Goal: Information Seeking & Learning: Learn about a topic

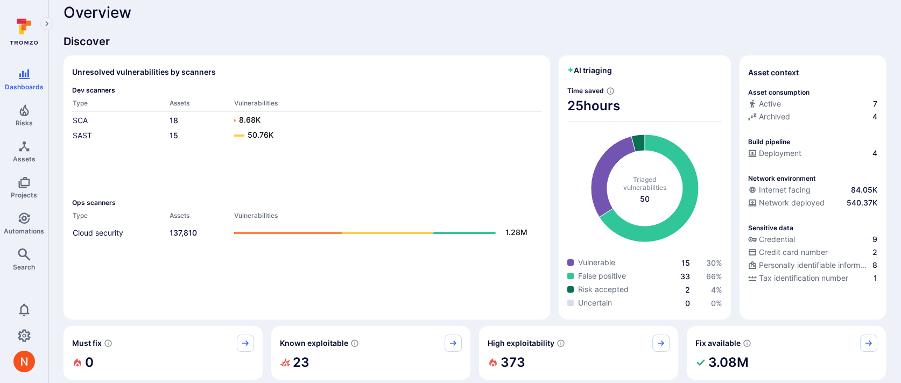
scroll to position [11, 0]
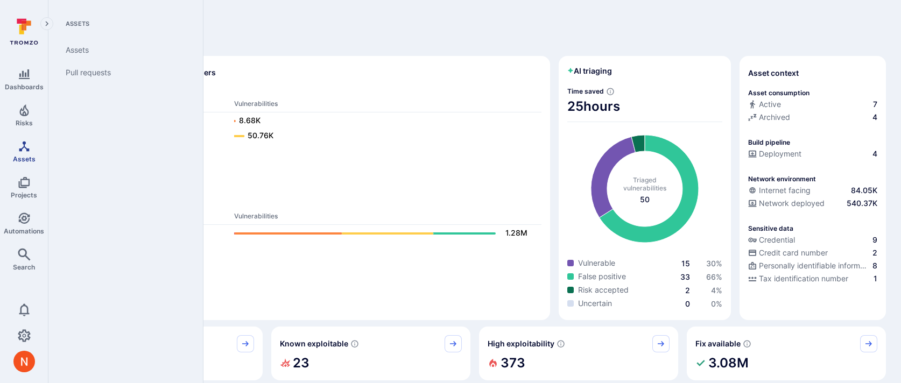
click at [29, 158] on span "Assets" at bounding box center [24, 159] width 23 height 8
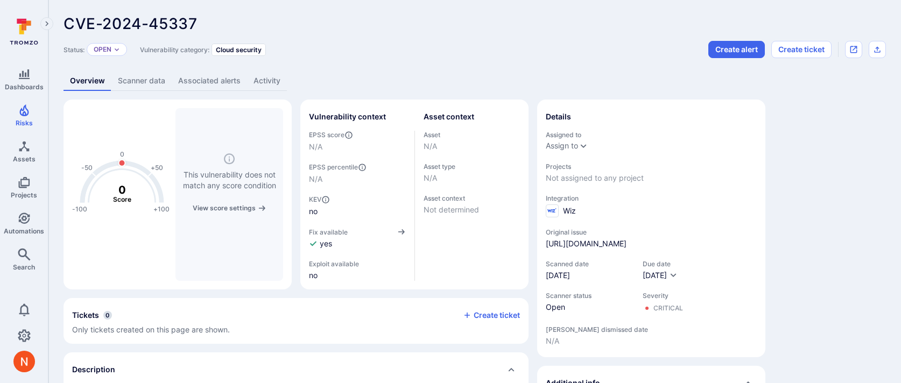
click at [150, 79] on link "Scanner data" at bounding box center [141, 81] width 60 height 20
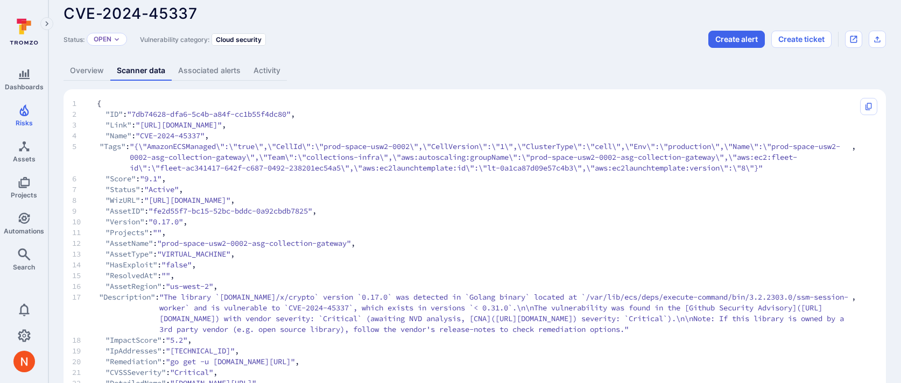
scroll to position [9, 0]
click at [97, 71] on link "Overview" at bounding box center [87, 72] width 47 height 20
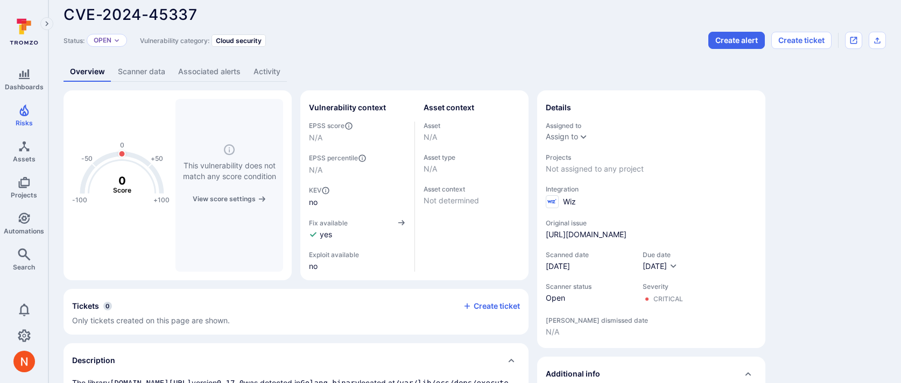
click at [135, 67] on link "Scanner data" at bounding box center [141, 72] width 60 height 20
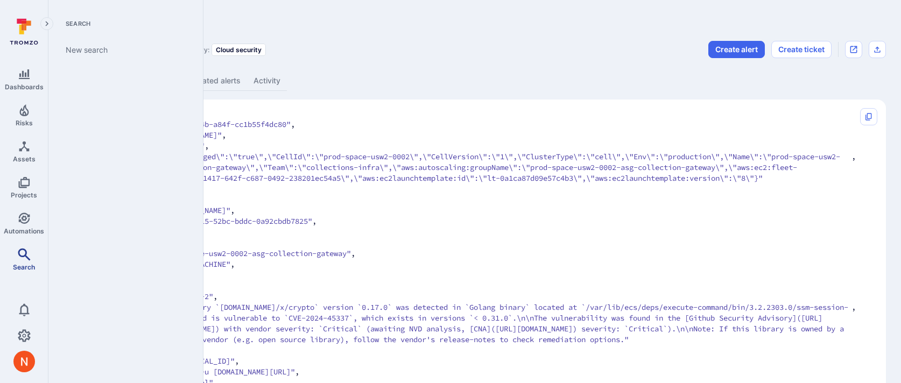
click at [20, 257] on icon "Search" at bounding box center [24, 254] width 13 height 13
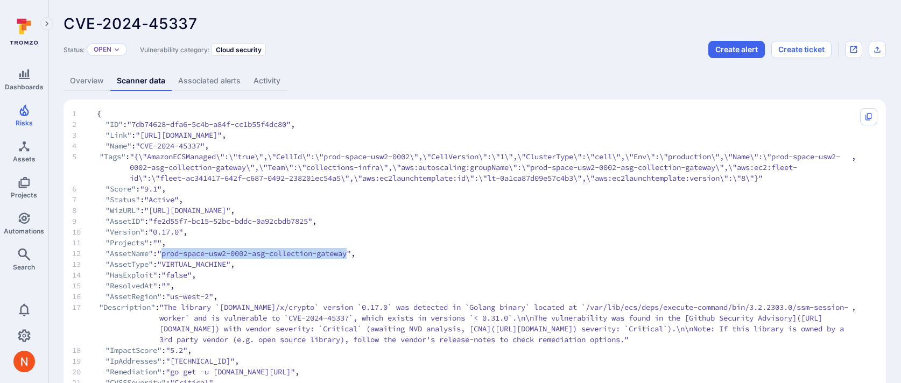
drag, startPoint x: 170, startPoint y: 265, endPoint x: 361, endPoint y: 264, distance: 191.2
click at [351, 259] on span ""prod-space-usw2-0002-asg-collection-gateway"" at bounding box center [254, 253] width 194 height 11
copy span "prod-space-usw2-0002-asg-collection-gateway"
click at [19, 156] on span "Assets" at bounding box center [24, 159] width 23 height 8
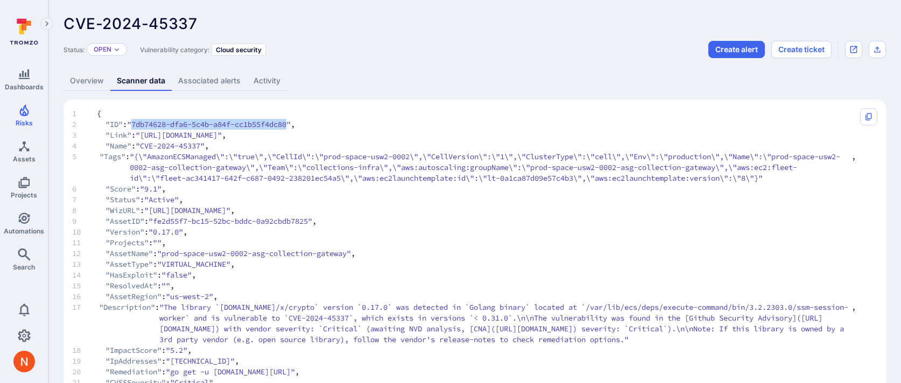
drag, startPoint x: 139, startPoint y: 124, endPoint x: 299, endPoint y: 124, distance: 159.9
click at [291, 124] on span ""7db74628-dfa6-5c4b-a84f-cc1b55f4dc80"" at bounding box center [209, 124] width 164 height 11
copy span "7db74628-dfa6-5c4b-a84f-cc1b55f4dc80"
click at [246, 155] on span ""{\"AmazonECSManaged\":\"true\",\"CellId\":\"prod-space-usw2-0002\",\"CellVersi…" at bounding box center [491, 167] width 722 height 32
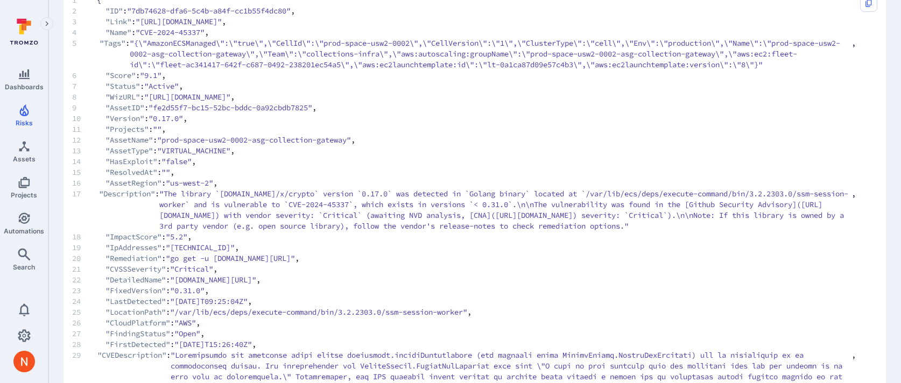
scroll to position [116, 0]
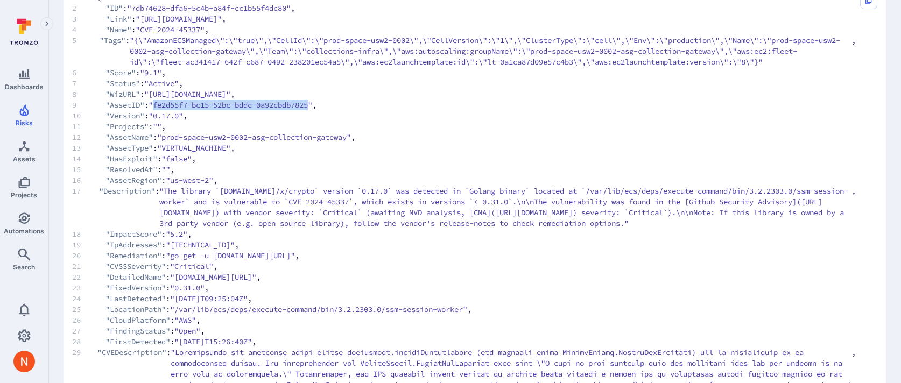
drag, startPoint x: 160, startPoint y: 117, endPoint x: 324, endPoint y: 117, distance: 163.2
click at [312, 110] on span ""fe2d55f7-bc15-52bc-bddc-0a92cbdb7825"" at bounding box center [231, 105] width 164 height 11
copy span "fe2d55f7-bc15-52bc-bddc-0a92cbdb7825"
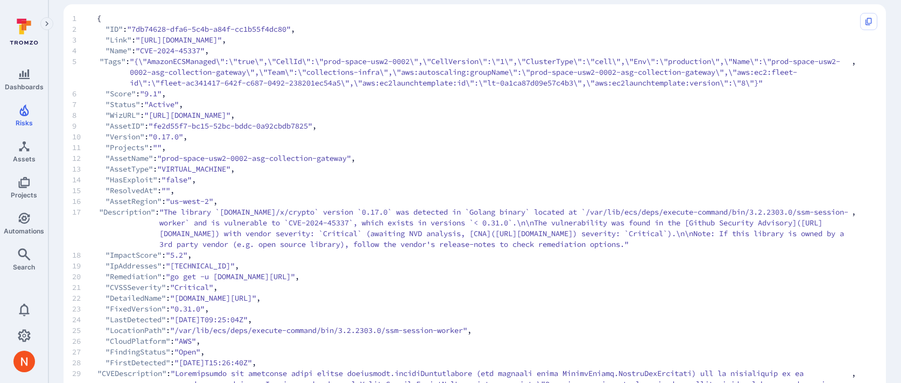
scroll to position [0, 0]
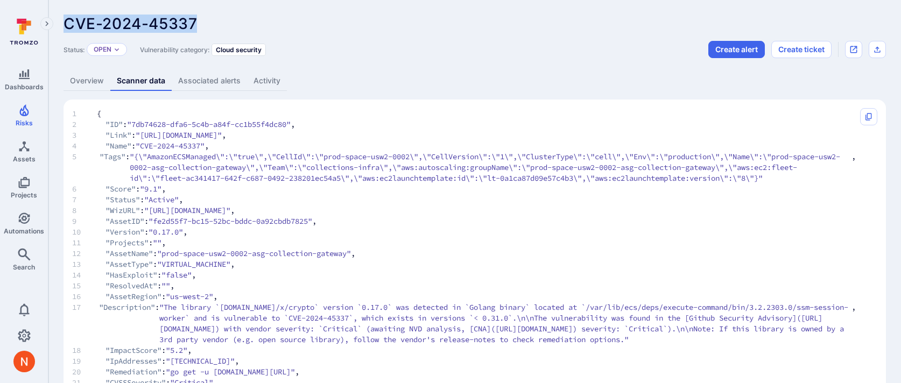
drag, startPoint x: 62, startPoint y: 24, endPoint x: 201, endPoint y: 24, distance: 139.5
copy span "CVE-2024-45337"
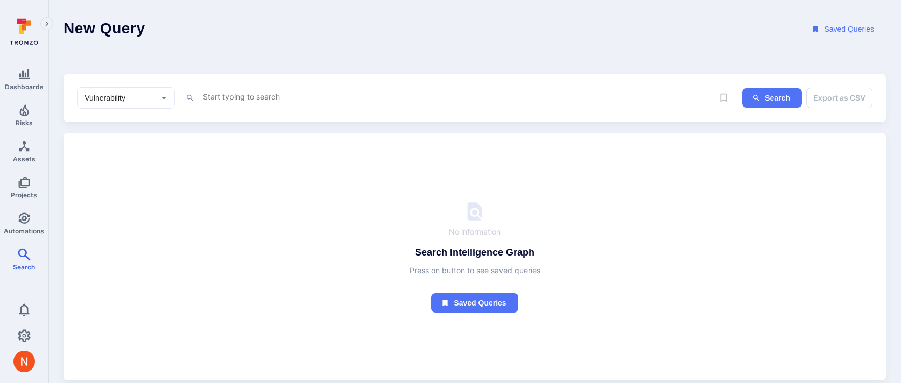
click at [278, 90] on textarea "Intelligence Graph search area" at bounding box center [458, 96] width 512 height 13
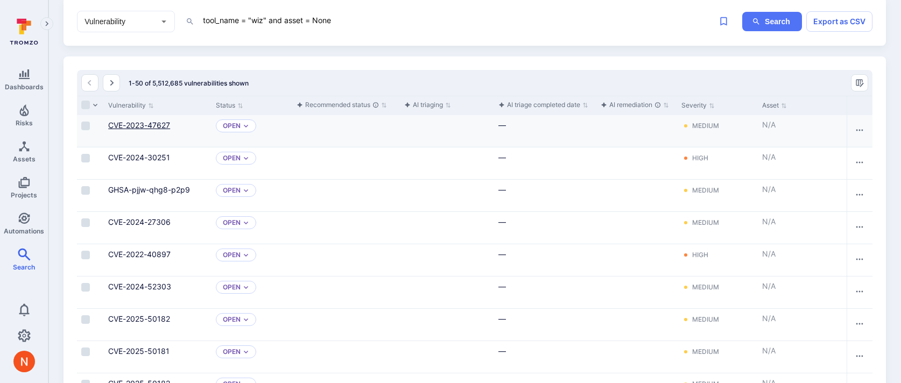
type textarea "tool_name = "wiz" and asset = None"
click at [153, 125] on link "CVE-2023-47627" at bounding box center [139, 125] width 62 height 9
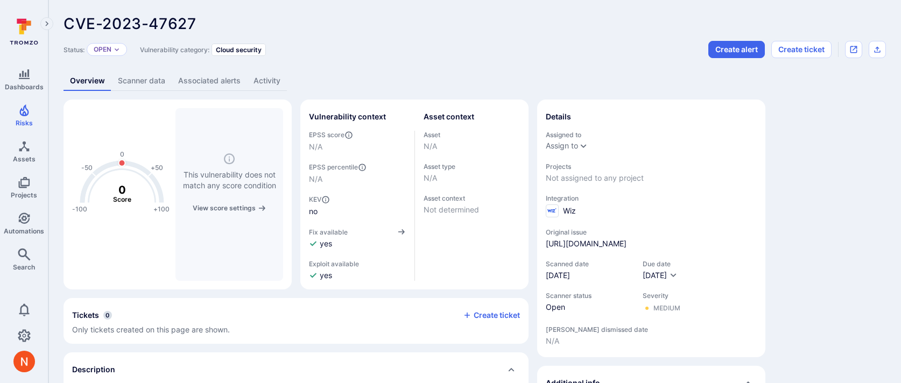
click at [148, 83] on link "Scanner data" at bounding box center [141, 81] width 60 height 20
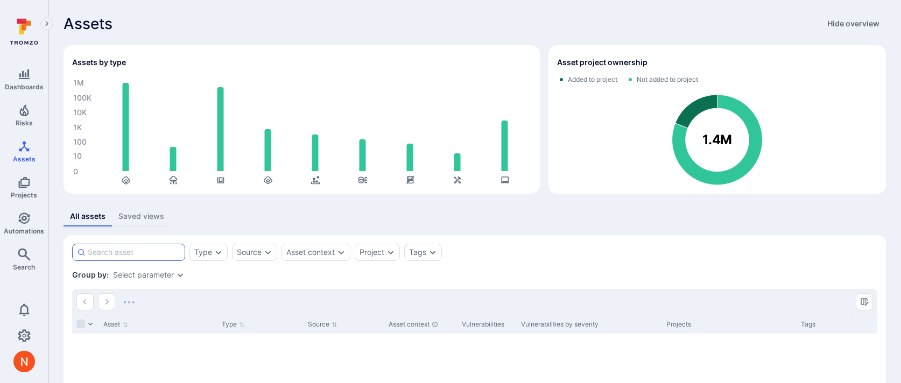
click at [125, 254] on input at bounding box center [134, 252] width 93 height 11
paste input "prod-space-usw2-0002-asg-collection-gateway"
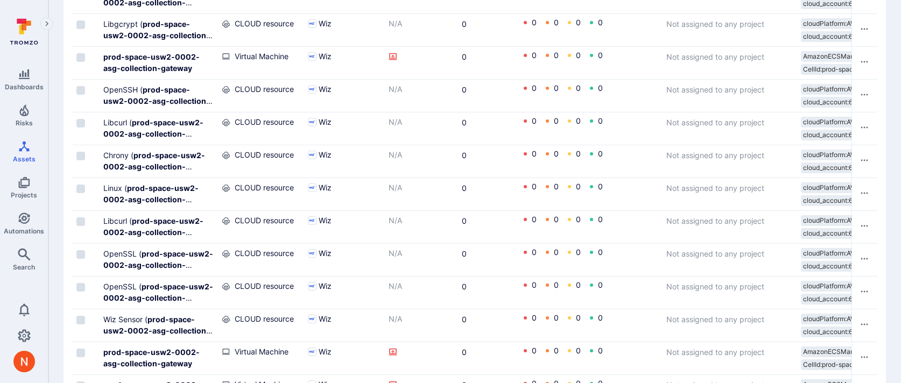
scroll to position [1485, 0]
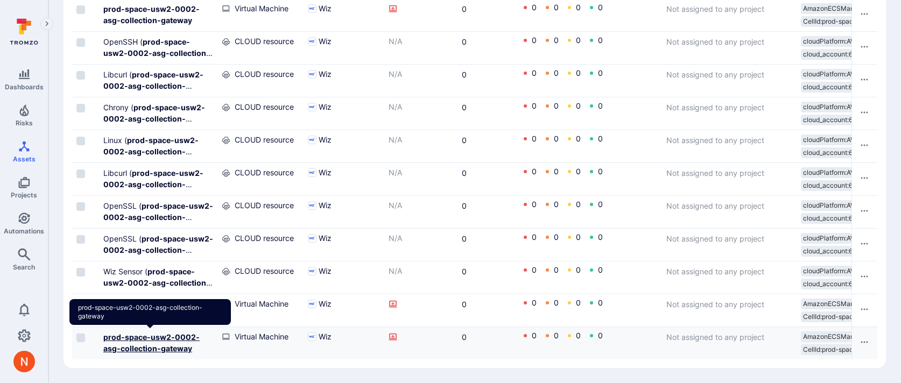
type input "prod-space-usw2-0002-asg-collection-gateway"
click at [169, 340] on b "prod-space-usw2-0002-asg-collection-gateway" at bounding box center [151, 343] width 96 height 20
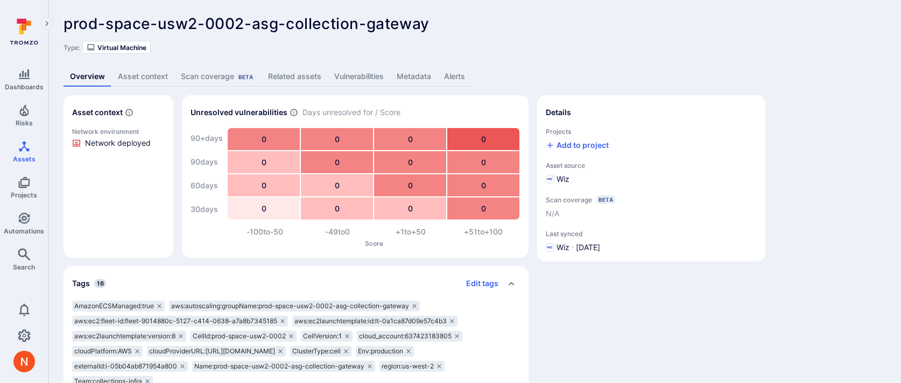
click at [403, 78] on link "Metadata" at bounding box center [413, 77] width 47 height 20
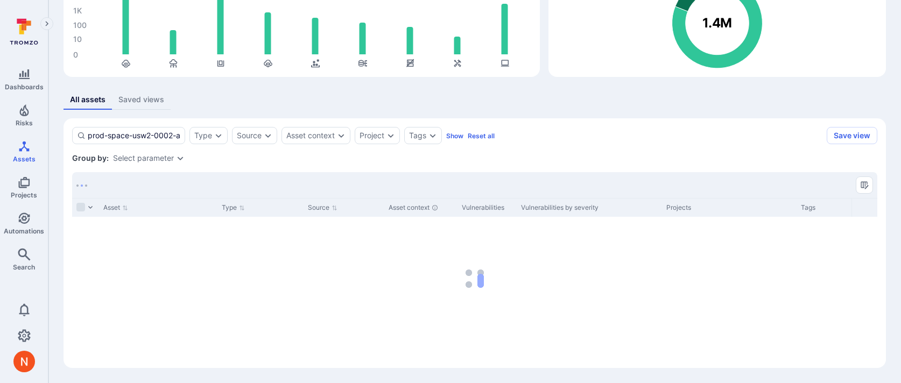
scroll to position [117, 0]
click at [30, 253] on icon "Search" at bounding box center [24, 254] width 13 height 13
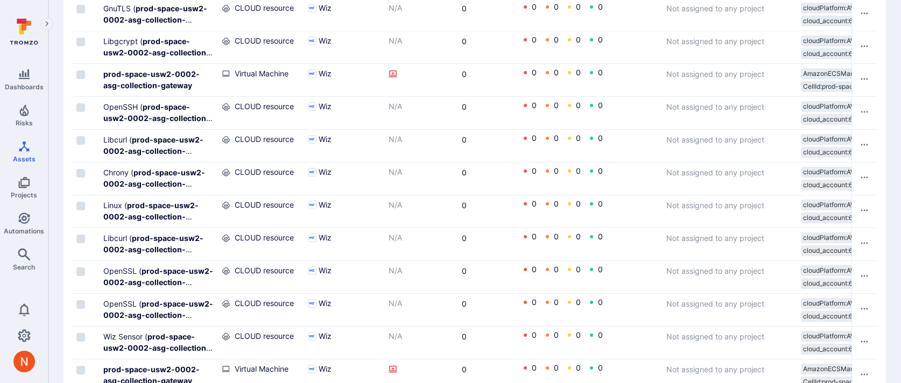
scroll to position [1485, 0]
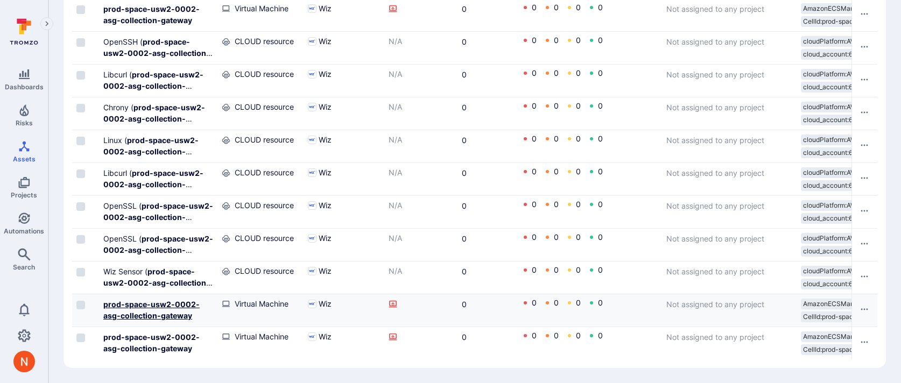
click at [169, 314] on b "prod-space-usw2-0002-asg-collection-gateway" at bounding box center [151, 310] width 96 height 20
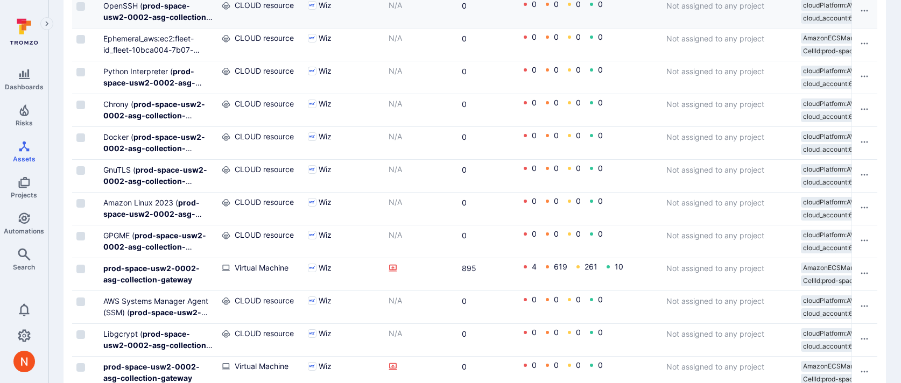
scroll to position [796, 0]
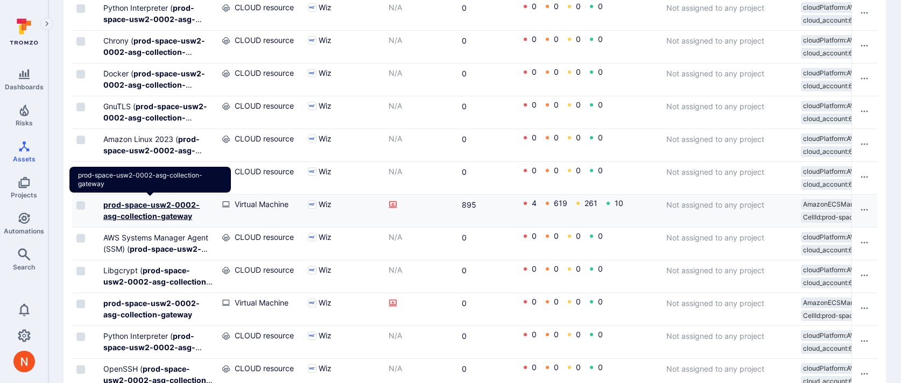
click at [160, 215] on b "prod-space-usw2-0002-asg-collection-gateway" at bounding box center [151, 210] width 96 height 20
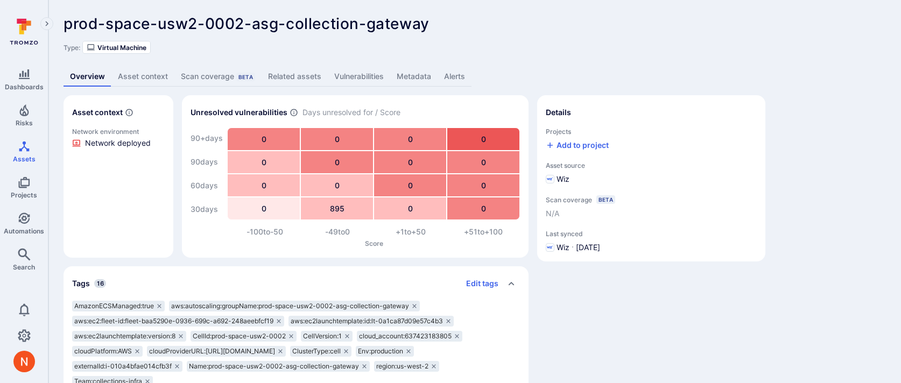
click at [415, 76] on link "Metadata" at bounding box center [413, 77] width 47 height 20
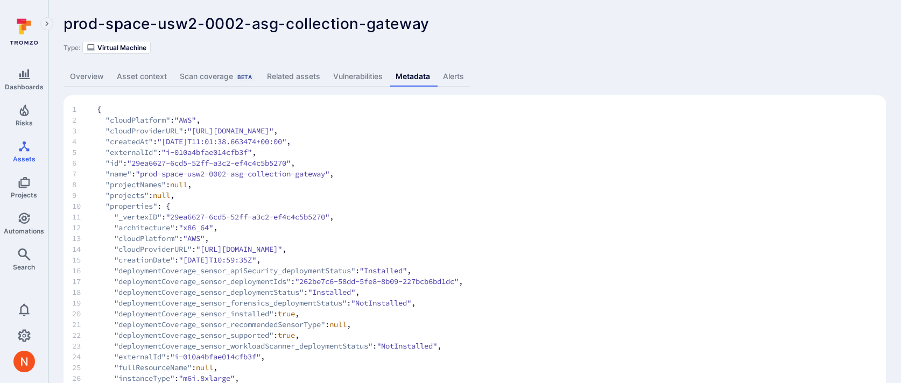
click at [366, 76] on link "Vulnerabilities" at bounding box center [358, 77] width 62 height 20
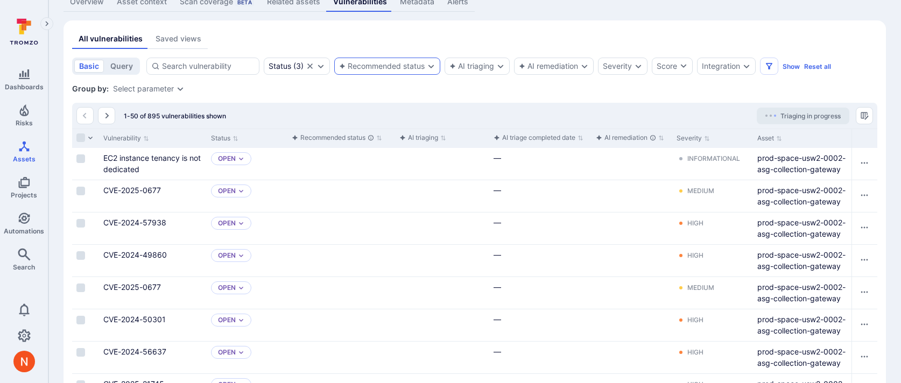
scroll to position [111, 0]
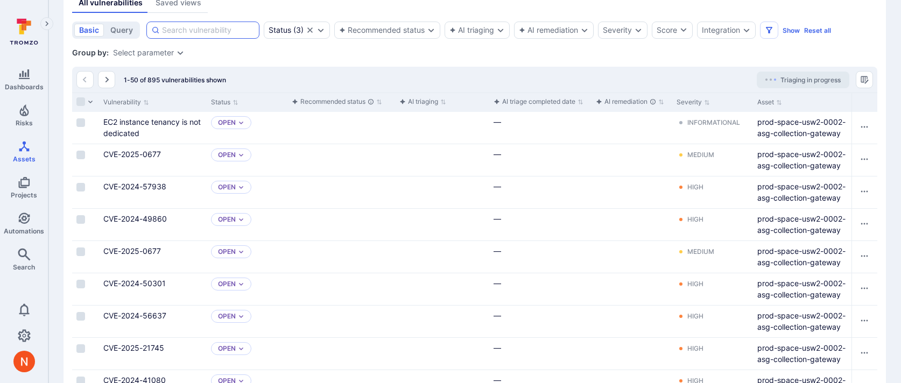
click at [170, 30] on input at bounding box center [208, 30] width 93 height 11
paste input "CVE-2024-45337"
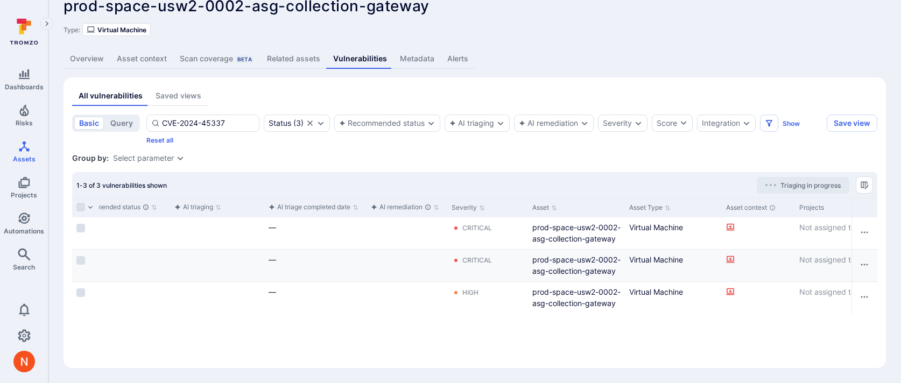
scroll to position [0, 120]
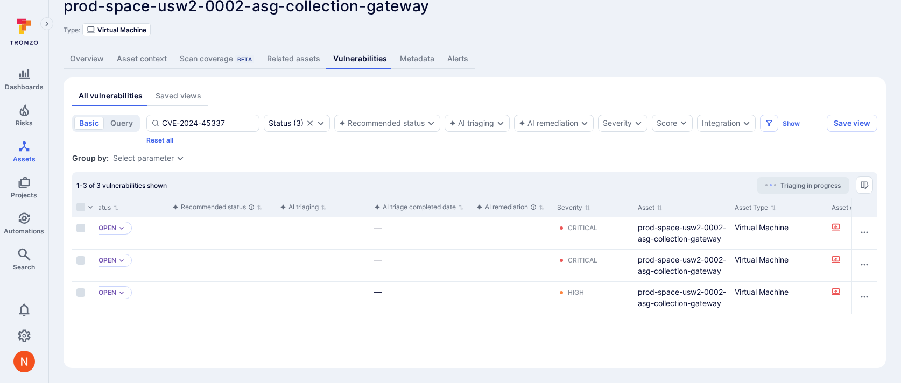
type input "CVE-2024-45337"
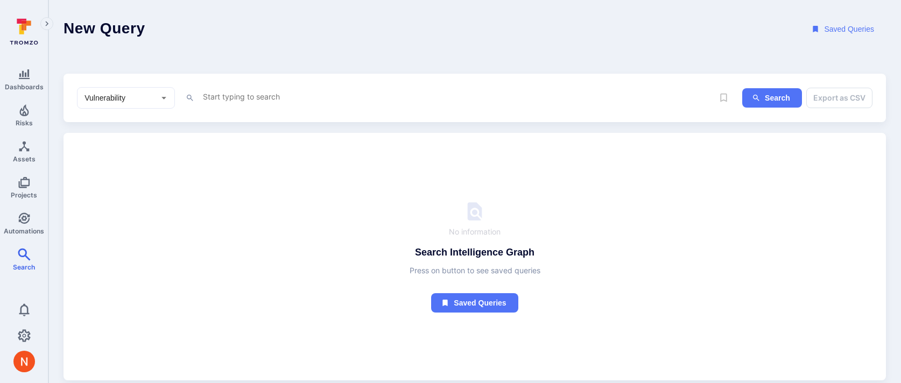
click at [151, 94] on input "Vulnerability" at bounding box center [117, 98] width 71 height 11
click at [119, 170] on li "Asset" at bounding box center [126, 175] width 97 height 18
type input "Asset"
click at [250, 101] on textarea "Intelligence Graph search area" at bounding box center [458, 96] width 512 height 13
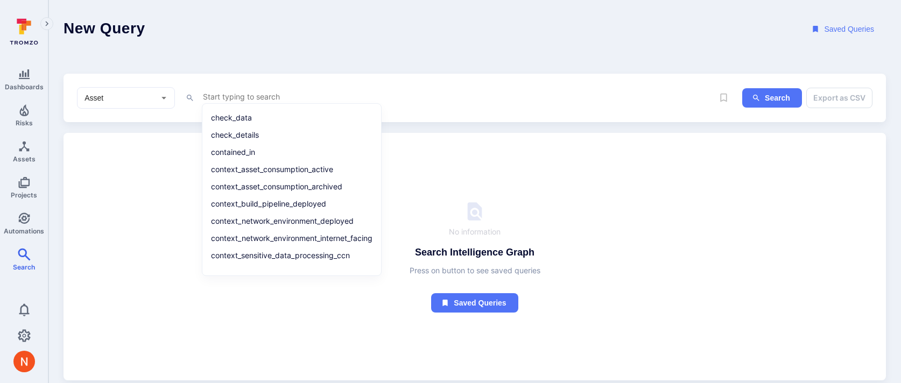
type textarea "a"
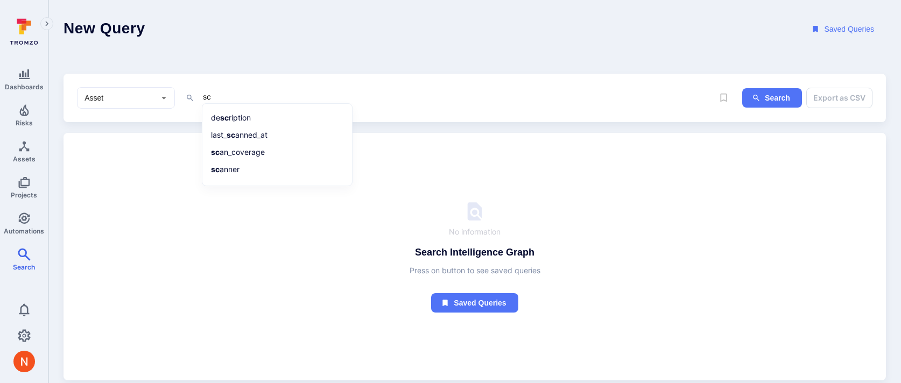
type textarea "s"
paste textarea "fe2d55f7-bc15-52bc-bddc-0a92cbdb7825"
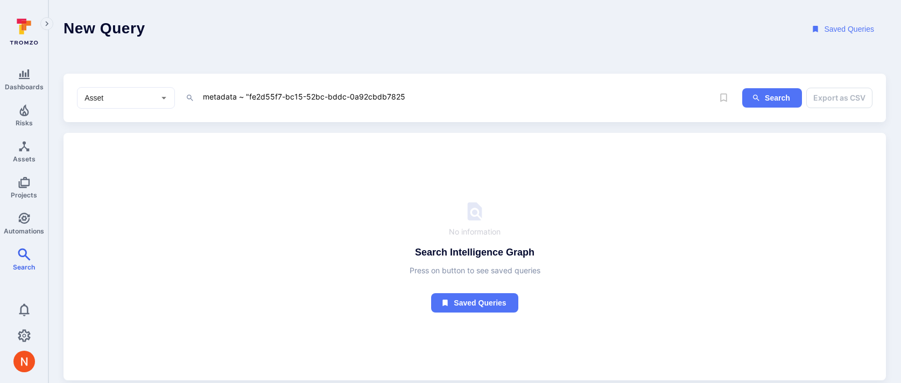
type textarea "metadata ~ "fe2d55f7-bc15-52bc-bddc-0a92cbdb7825""
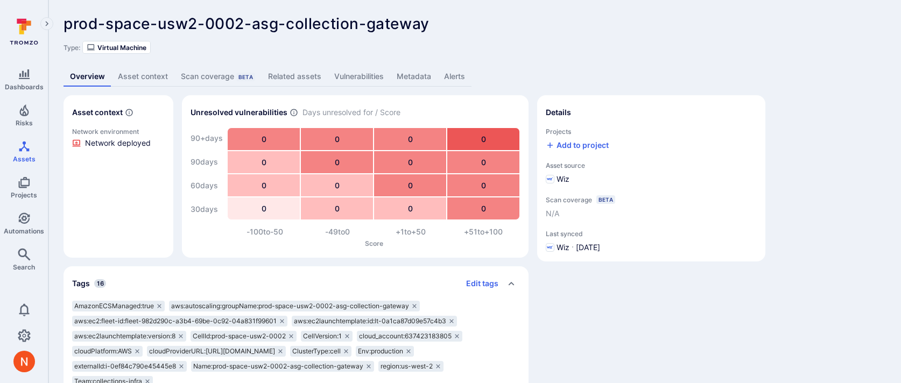
click at [405, 74] on link "Metadata" at bounding box center [413, 77] width 47 height 20
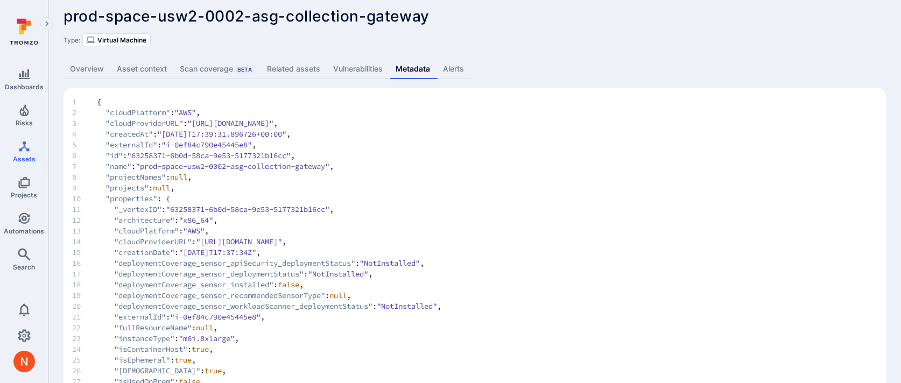
scroll to position [9, 0]
click at [364, 65] on link "Vulnerabilities" at bounding box center [358, 68] width 62 height 20
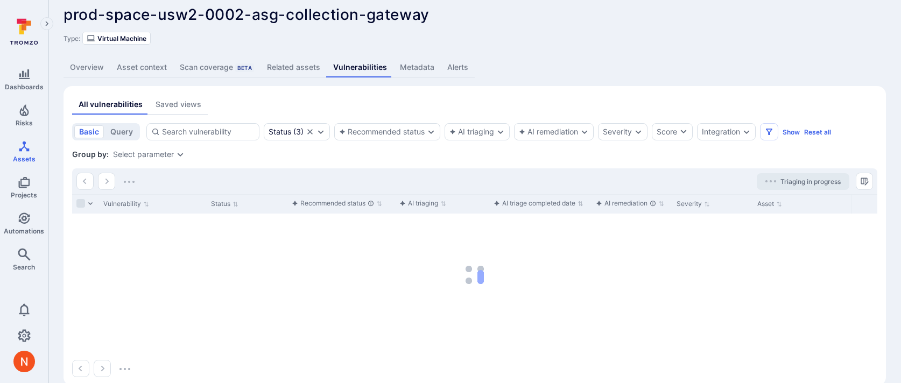
scroll to position [5, 0]
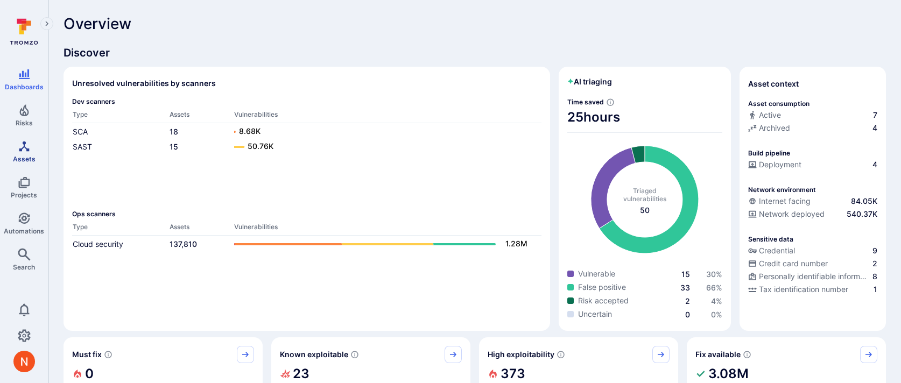
click at [19, 151] on icon "Assets" at bounding box center [24, 146] width 13 height 13
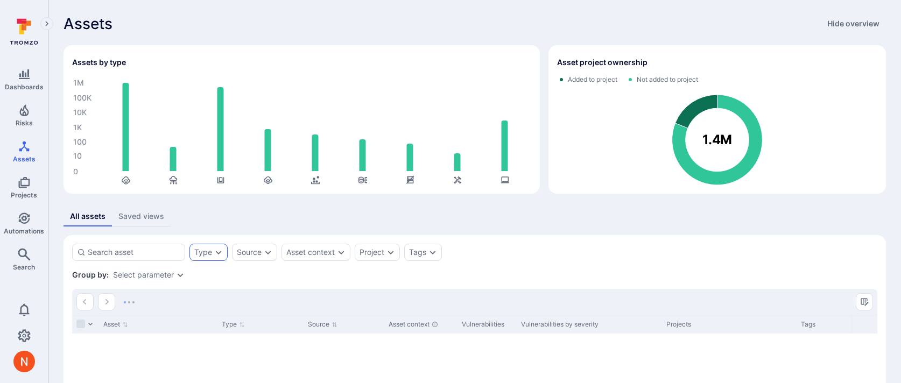
click at [212, 256] on div "Type" at bounding box center [209, 252] width 38 height 17
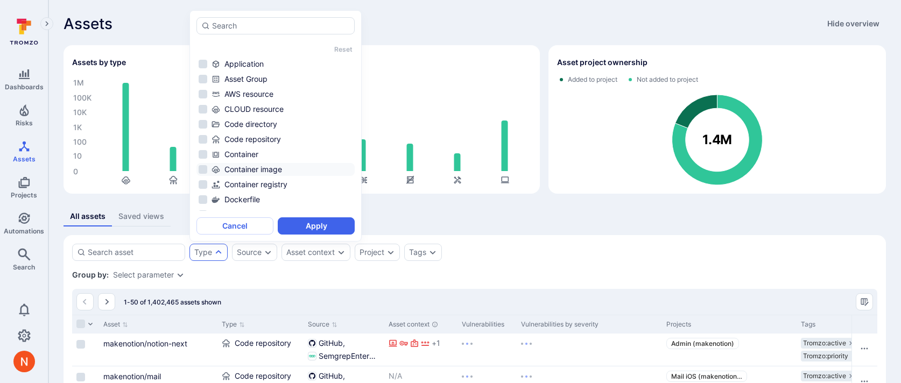
scroll to position [86, 0]
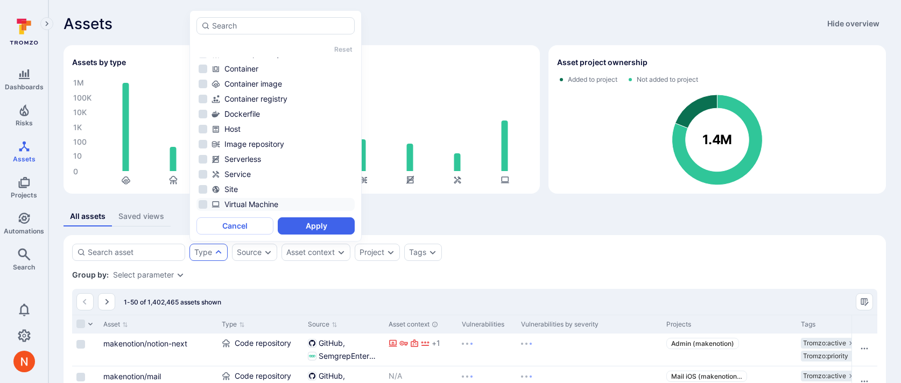
click at [245, 201] on div "Virtual Machine" at bounding box center [282, 204] width 141 height 11
click at [290, 219] on button "Apply" at bounding box center [316, 226] width 77 height 17
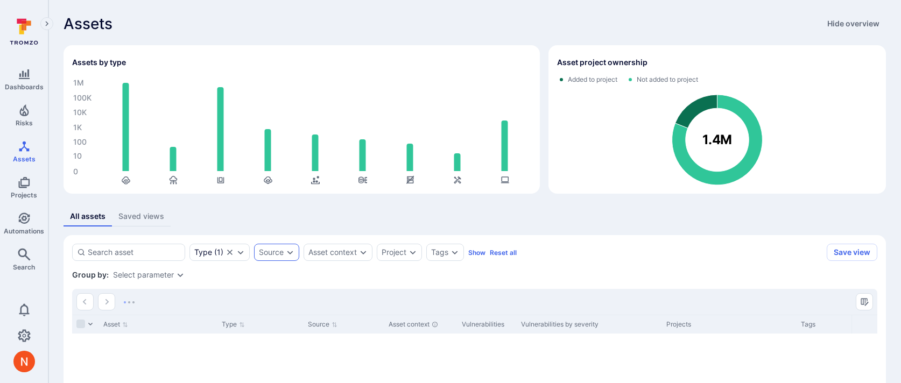
click at [286, 244] on div "Source" at bounding box center [276, 252] width 45 height 17
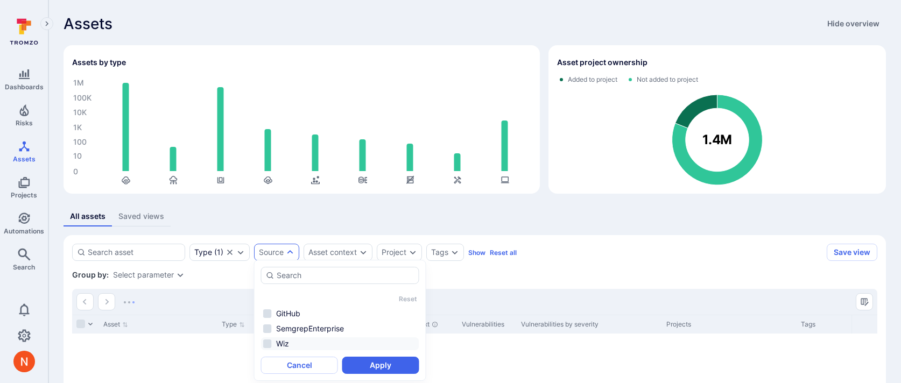
click at [290, 341] on li "Wiz" at bounding box center [340, 344] width 158 height 13
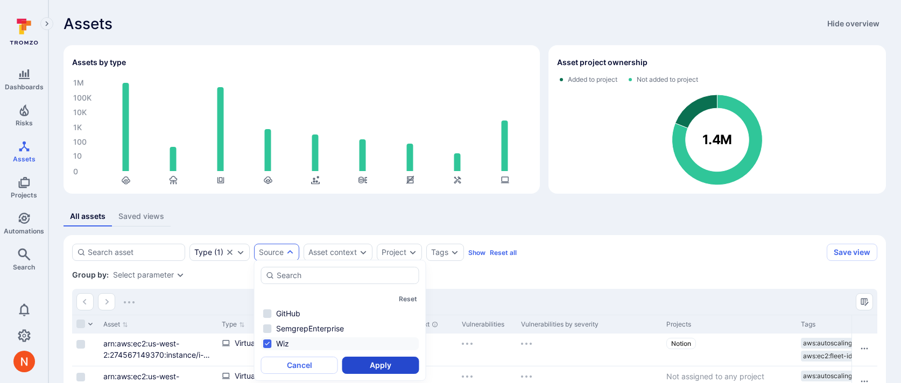
click at [359, 367] on button "Apply" at bounding box center [380, 365] width 77 height 17
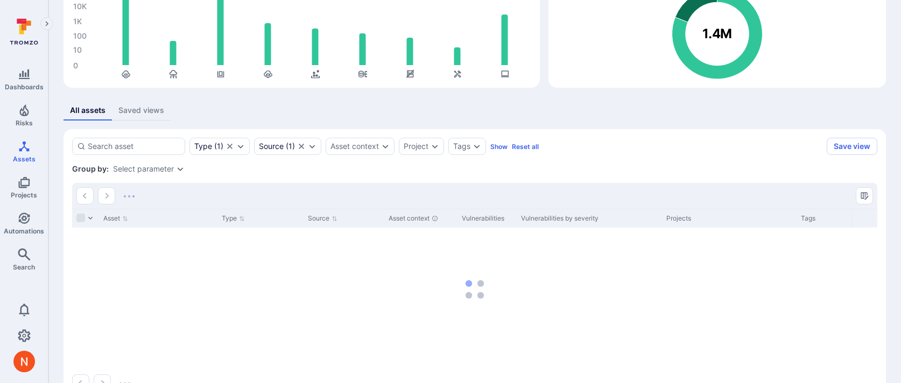
scroll to position [107, 0]
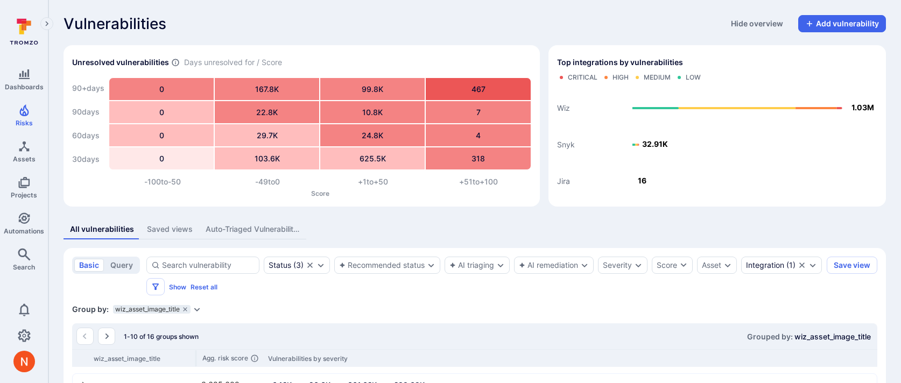
scroll to position [270, 0]
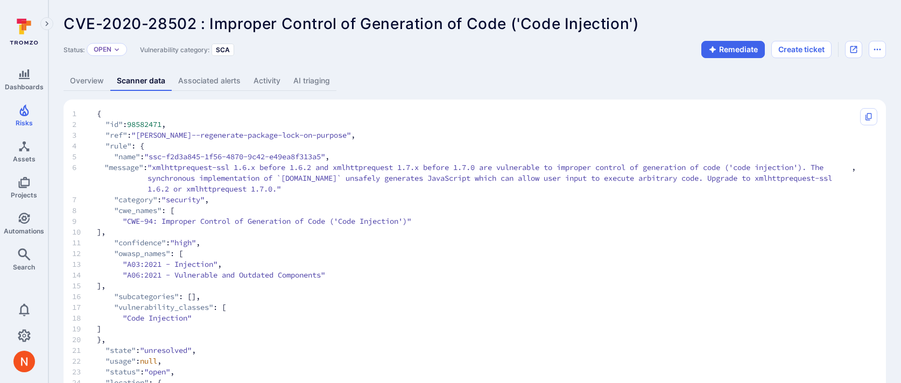
click at [94, 86] on link "Overview" at bounding box center [87, 81] width 47 height 20
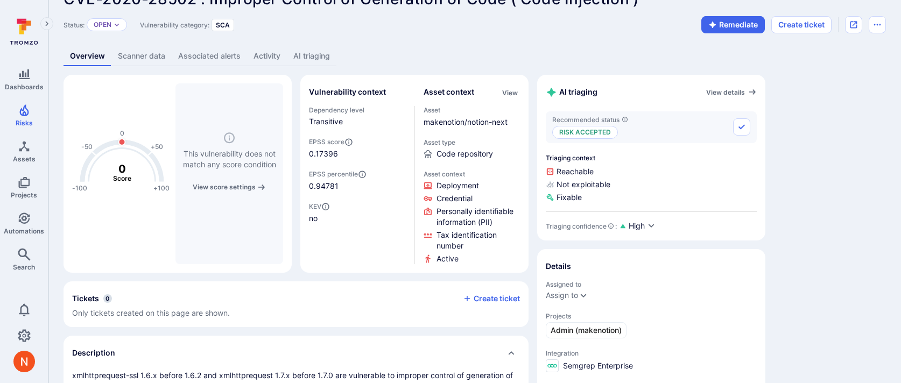
scroll to position [25, 0]
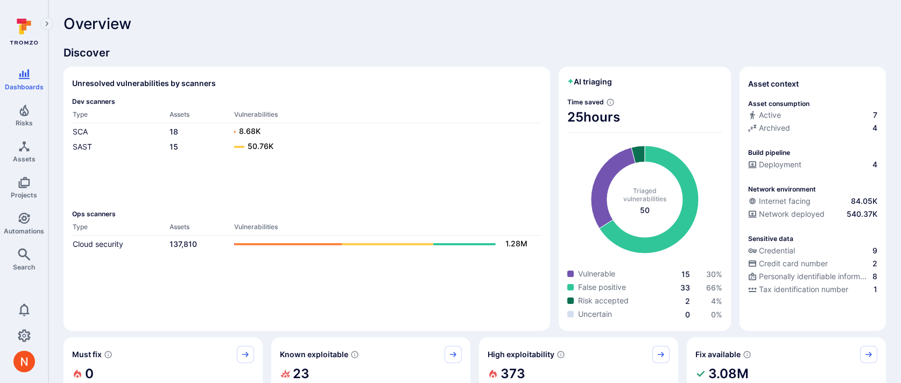
scroll to position [816, 0]
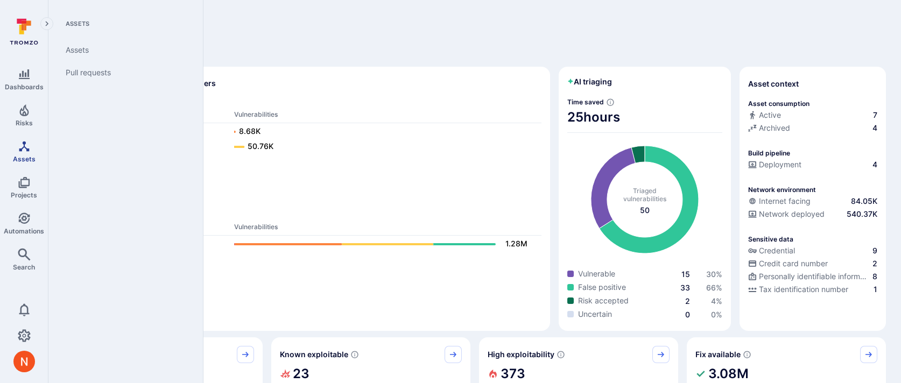
click at [13, 157] on span "Assets" at bounding box center [24, 159] width 23 height 8
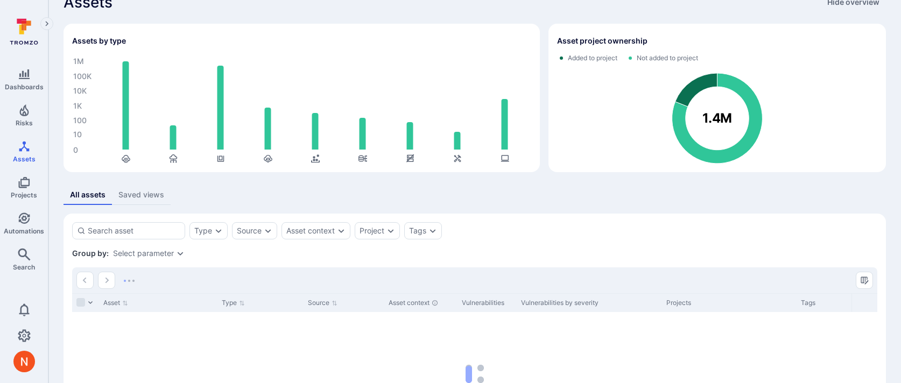
scroll to position [37, 0]
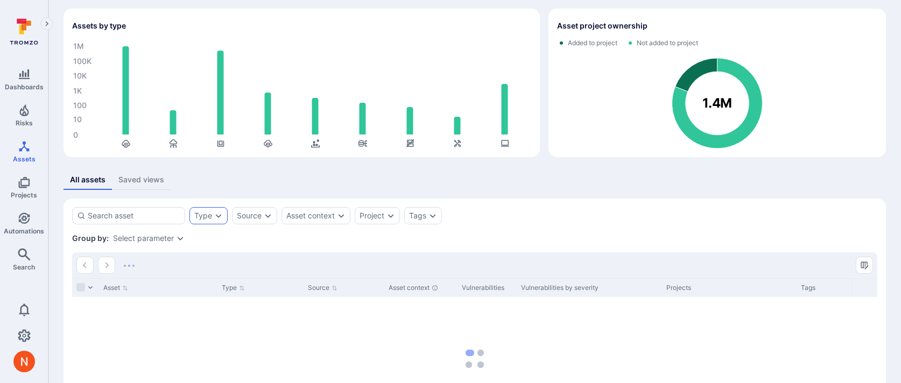
click at [215, 211] on div "Type" at bounding box center [209, 215] width 38 height 17
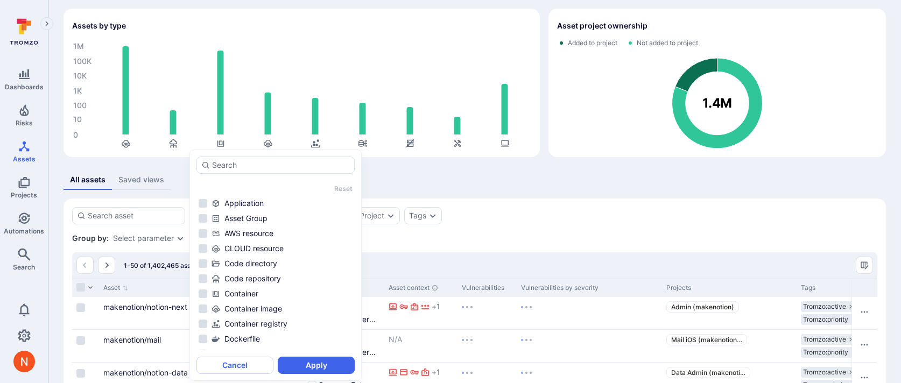
click at [195, 101] on rect "Assets overview" at bounding box center [301, 95] width 459 height 108
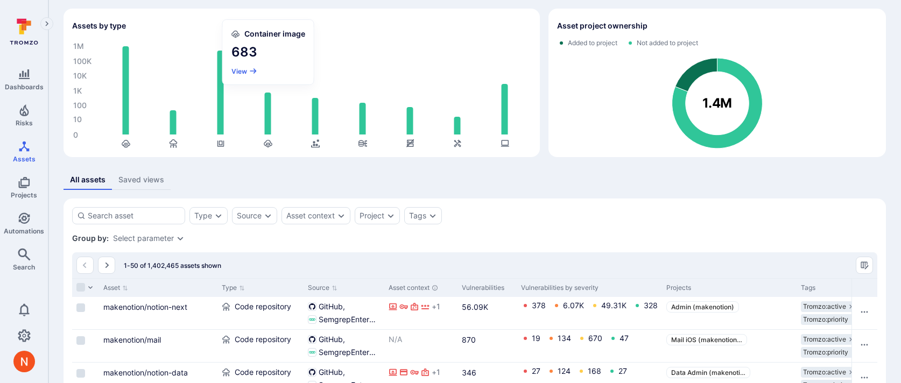
click at [265, 118] on icon "Assets overview" at bounding box center [268, 114] width 6 height 42
click at [243, 67] on section "Container image 683 View" at bounding box center [268, 52] width 91 height 65
click at [267, 127] on icon "Assets overview" at bounding box center [268, 114] width 6 height 42
click at [245, 72] on button "View" at bounding box center [245, 71] width 26 height 8
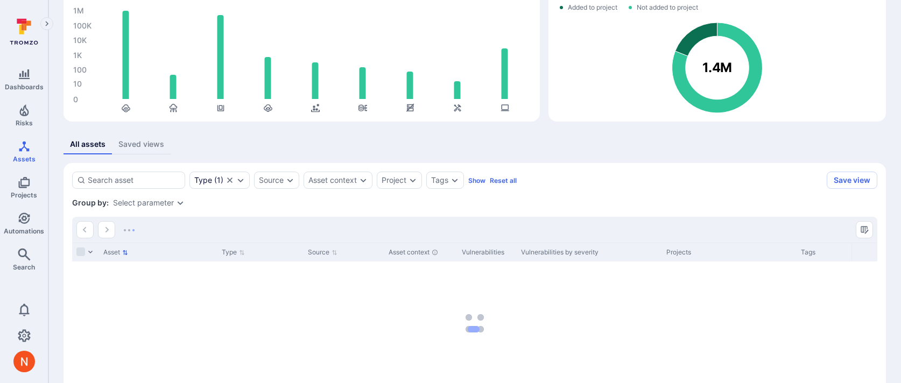
scroll to position [138, 0]
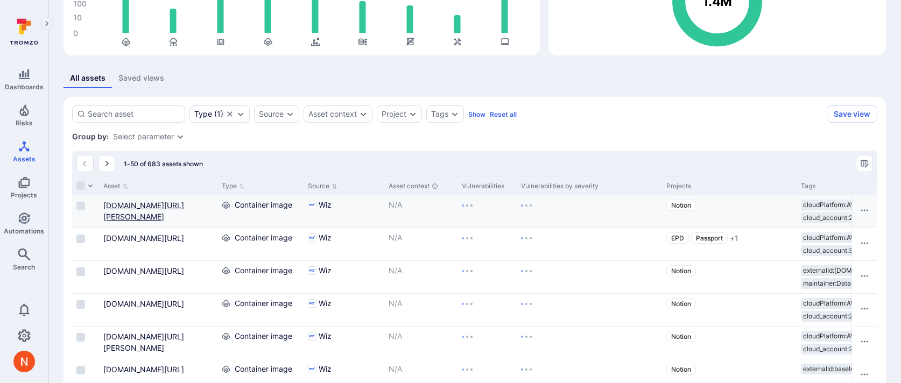
click at [153, 202] on link "274567149370.dkr.ecr.us-west-2.amazonaws.com/notion-next-kafka-proxy@sha256:0e3…" at bounding box center [143, 211] width 81 height 20
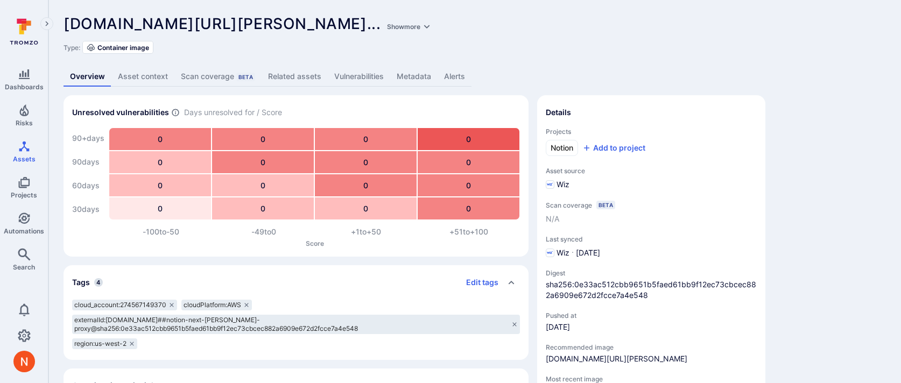
click at [407, 80] on link "Metadata" at bounding box center [413, 77] width 47 height 20
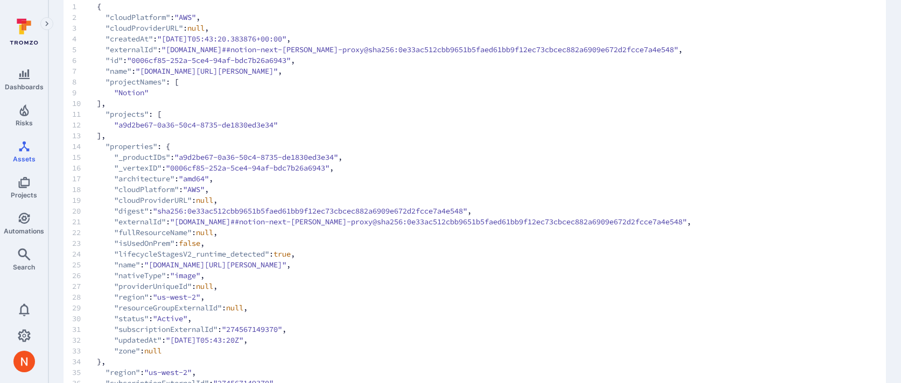
scroll to position [107, 0]
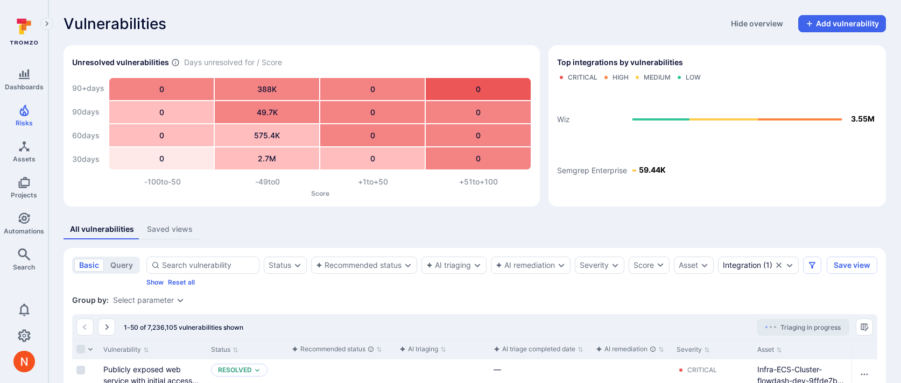
scroll to position [184, 0]
